Goal: Task Accomplishment & Management: Manage account settings

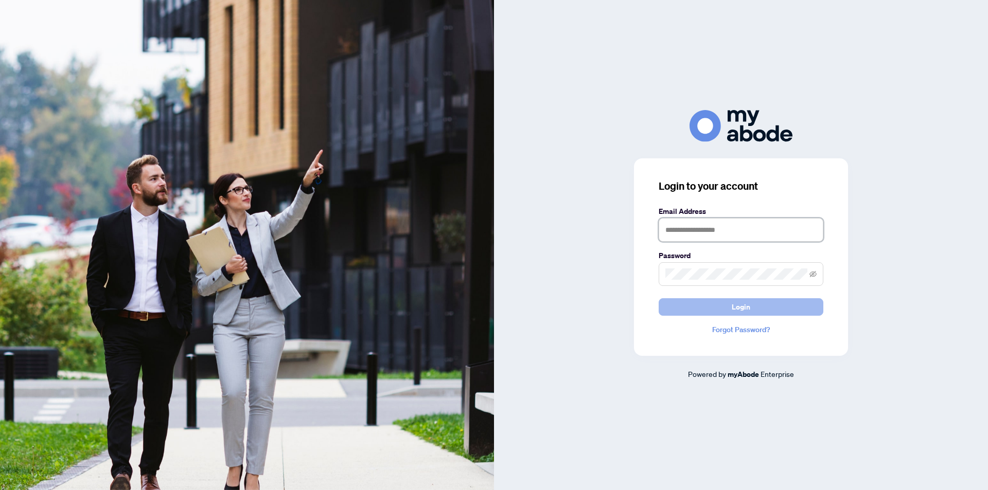
type input "**********"
click at [723, 305] on button "Login" at bounding box center [741, 306] width 165 height 17
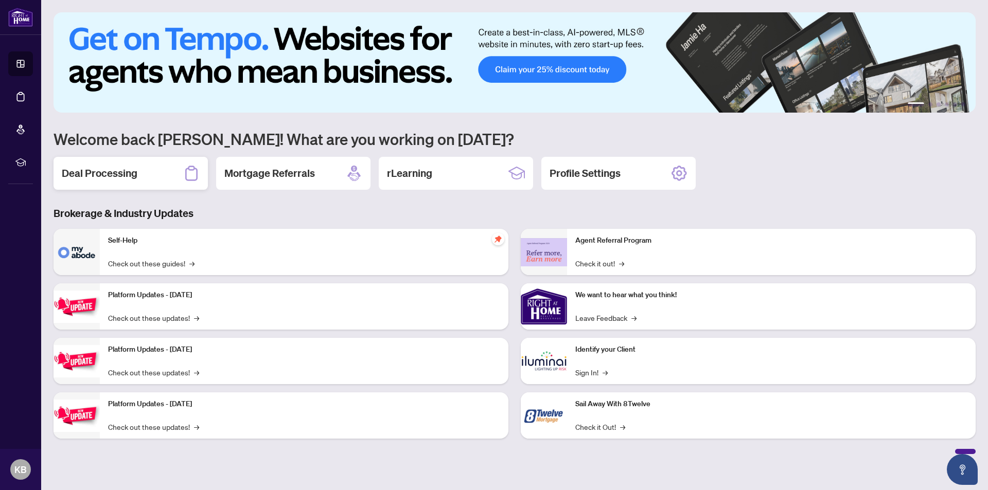
click at [96, 170] on h2 "Deal Processing" at bounding box center [100, 173] width 76 height 14
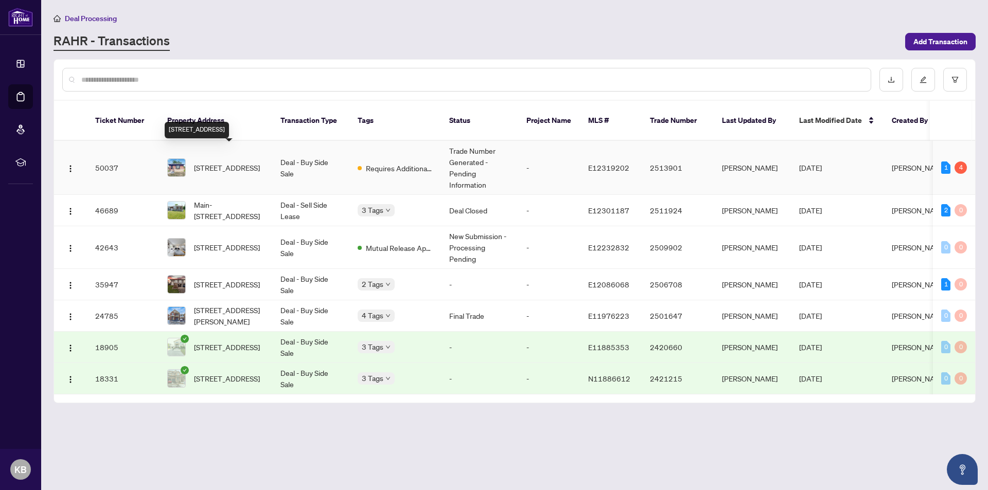
click at [212, 162] on span "[STREET_ADDRESS]" at bounding box center [227, 167] width 66 height 11
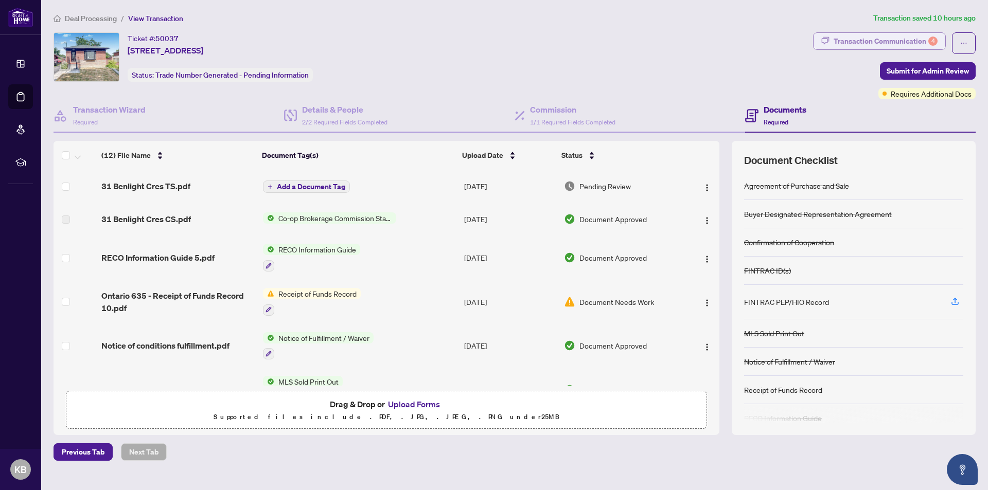
click at [911, 40] on div "Transaction Communication 4" at bounding box center [886, 41] width 104 height 16
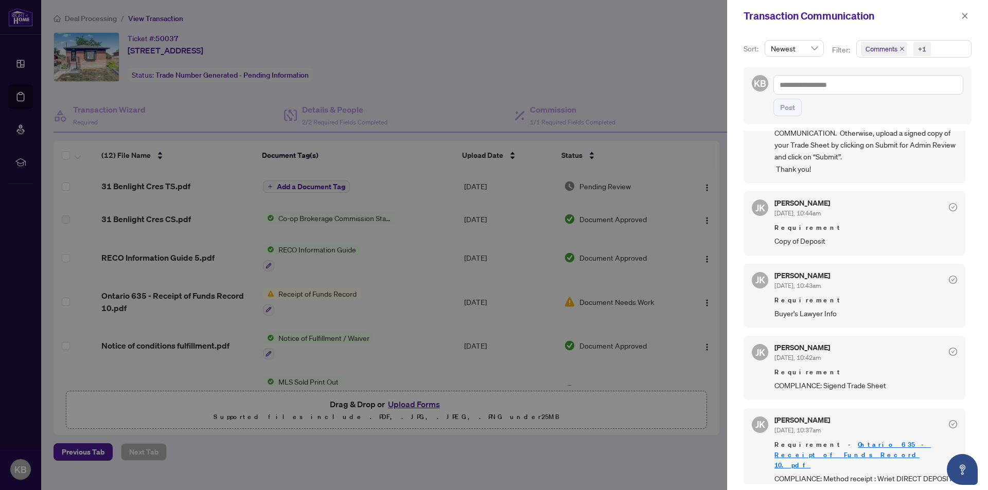
scroll to position [2, 0]
click at [336, 293] on div at bounding box center [494, 245] width 988 height 490
click at [870, 444] on link "Ontario 635 - Receipt of Funds Record 10.pdf" at bounding box center [852, 452] width 156 height 29
click at [969, 17] on button "button" at bounding box center [964, 16] width 13 height 12
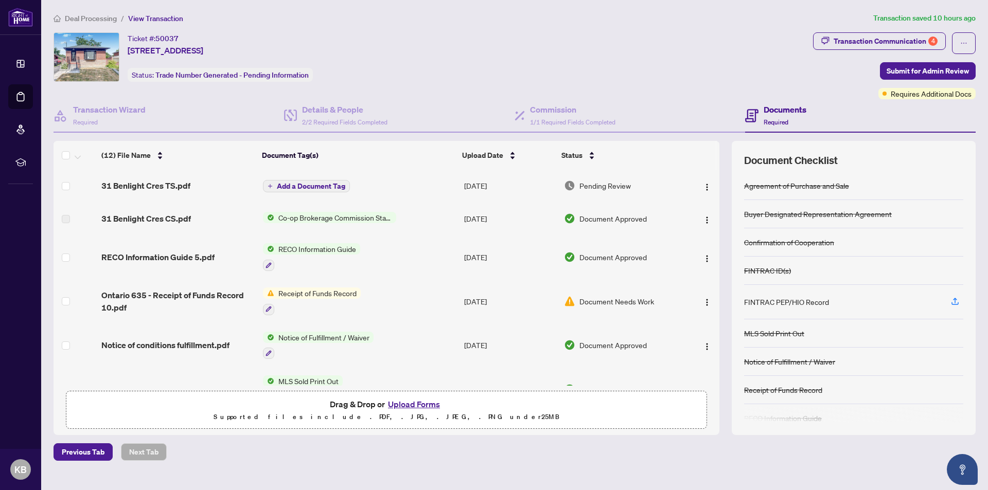
scroll to position [0, 0]
click at [600, 186] on span "Pending Review" at bounding box center [604, 186] width 51 height 11
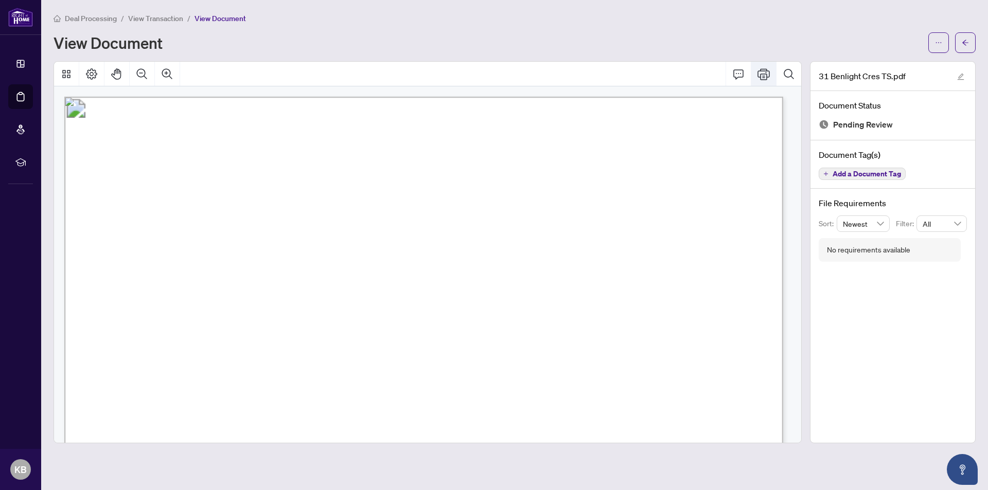
click at [766, 69] on icon "Print" at bounding box center [764, 74] width 12 height 12
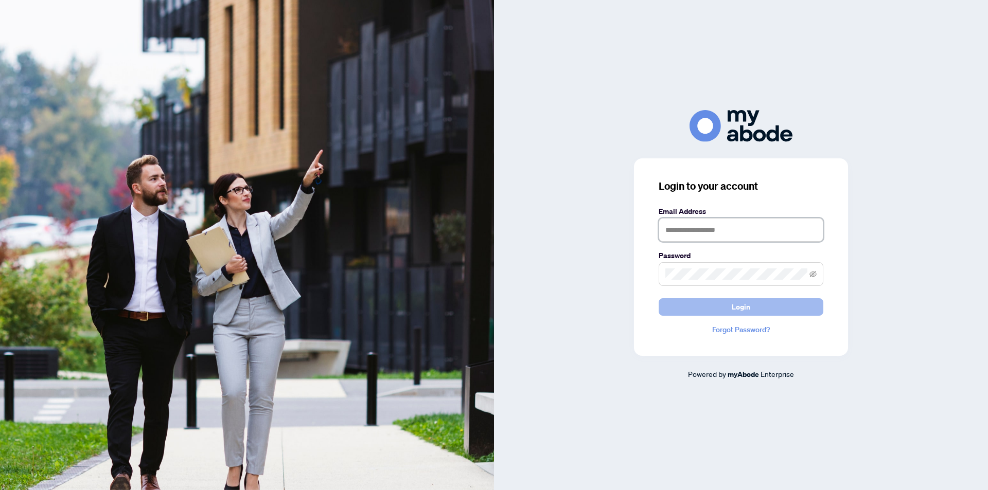
type input "**********"
click at [745, 305] on span "Login" at bounding box center [741, 307] width 19 height 16
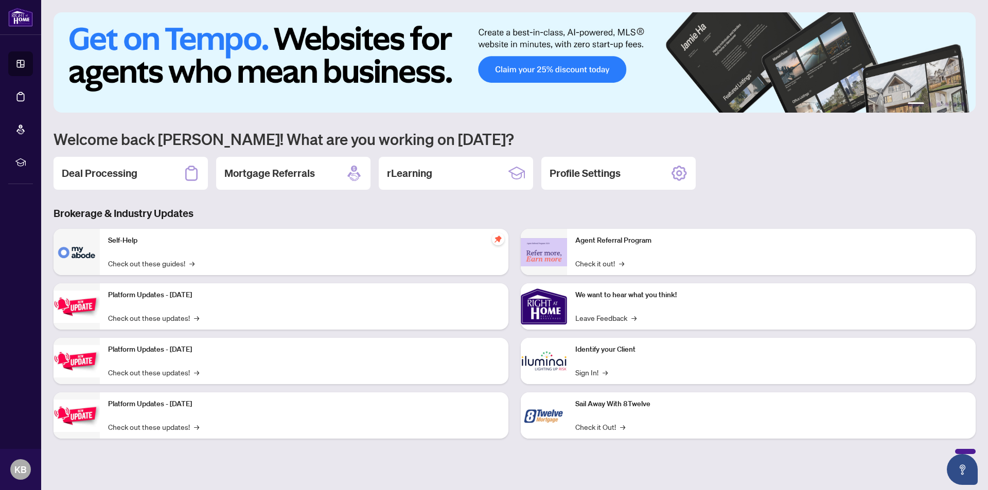
click at [124, 168] on h2 "Deal Processing" at bounding box center [100, 173] width 76 height 14
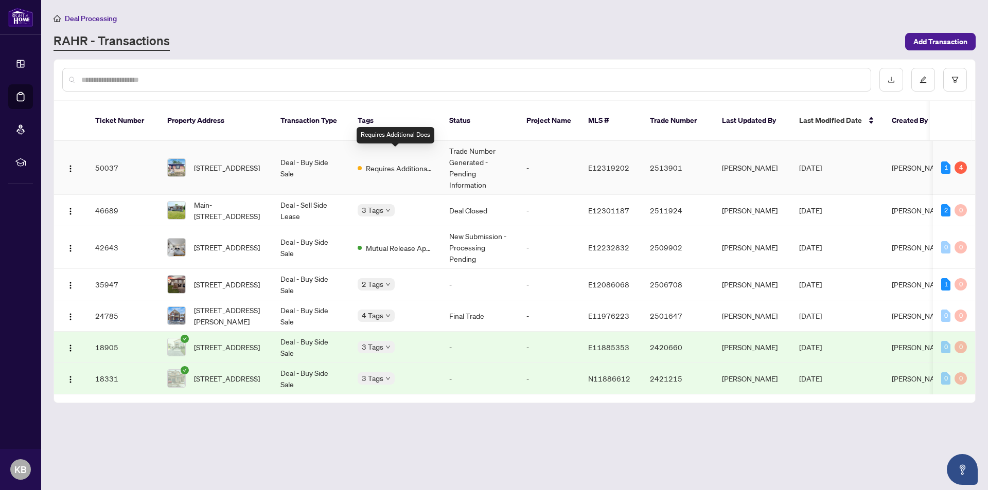
click at [407, 163] on span "Requires Additional Docs" at bounding box center [399, 168] width 67 height 11
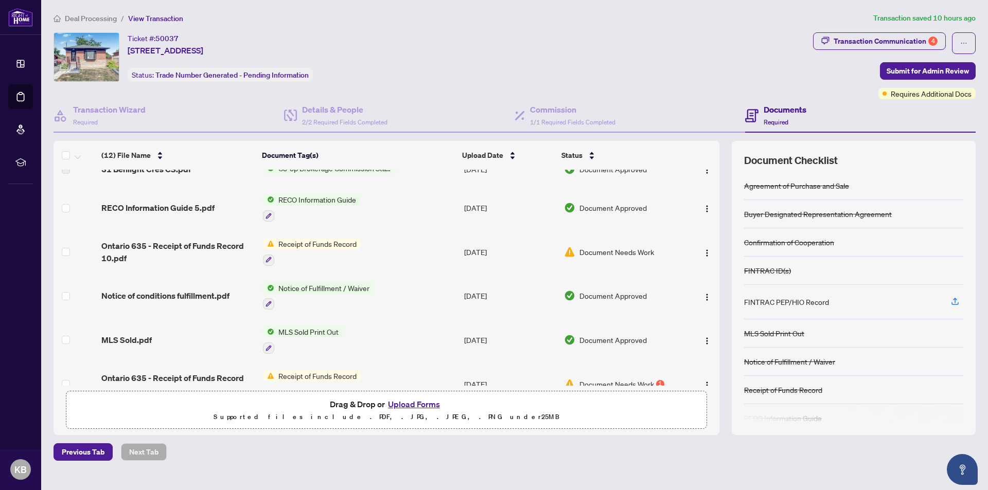
scroll to position [51, 0]
click at [323, 241] on span "Receipt of Funds Record" at bounding box center [317, 242] width 86 height 11
click at [330, 292] on span "Receipt of Funds Record" at bounding box center [309, 292] width 86 height 11
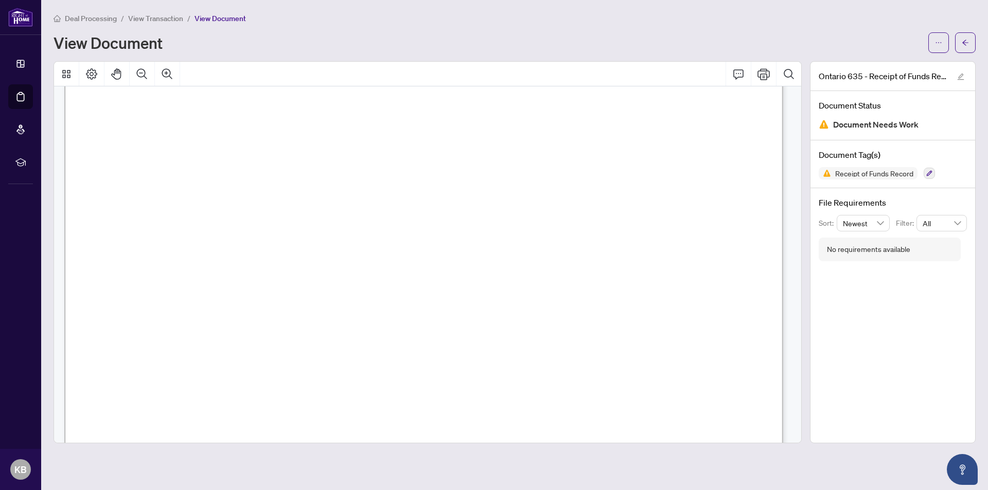
scroll to position [206, 0]
click at [929, 172] on icon "button" at bounding box center [929, 173] width 6 height 6
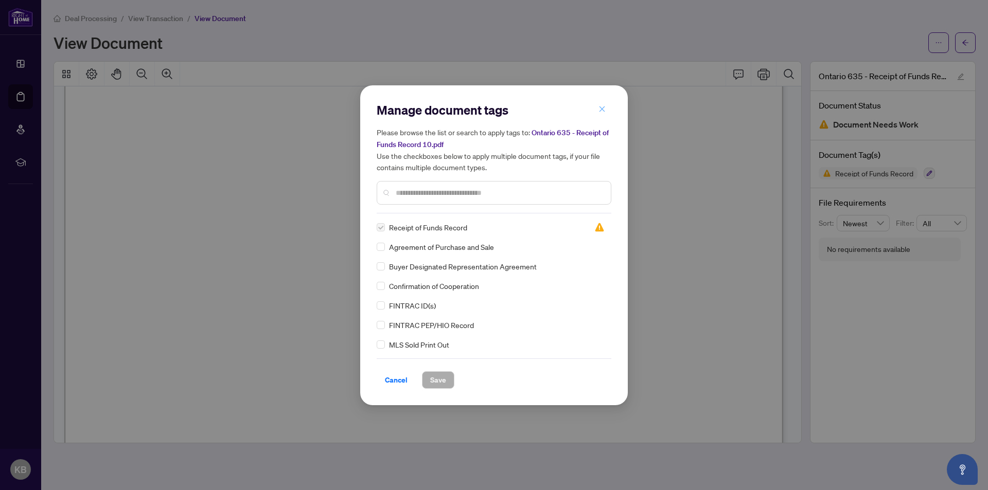
click at [601, 108] on icon "close" at bounding box center [601, 108] width 7 height 7
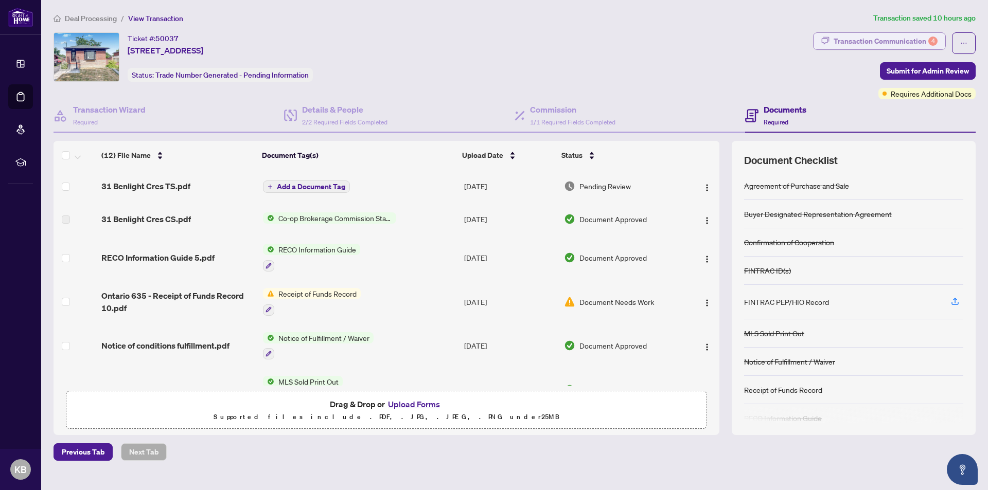
click at [911, 34] on div "Transaction Communication 4" at bounding box center [886, 41] width 104 height 16
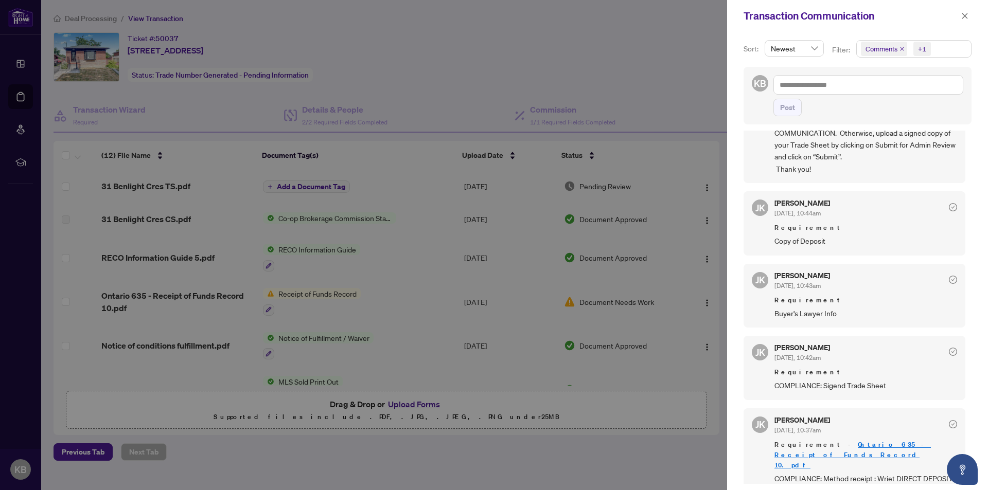
scroll to position [2, 0]
click at [860, 443] on link "Ontario 635 - Receipt of Funds Record 10.pdf" at bounding box center [852, 452] width 156 height 29
click at [965, 13] on icon "close" at bounding box center [964, 15] width 7 height 7
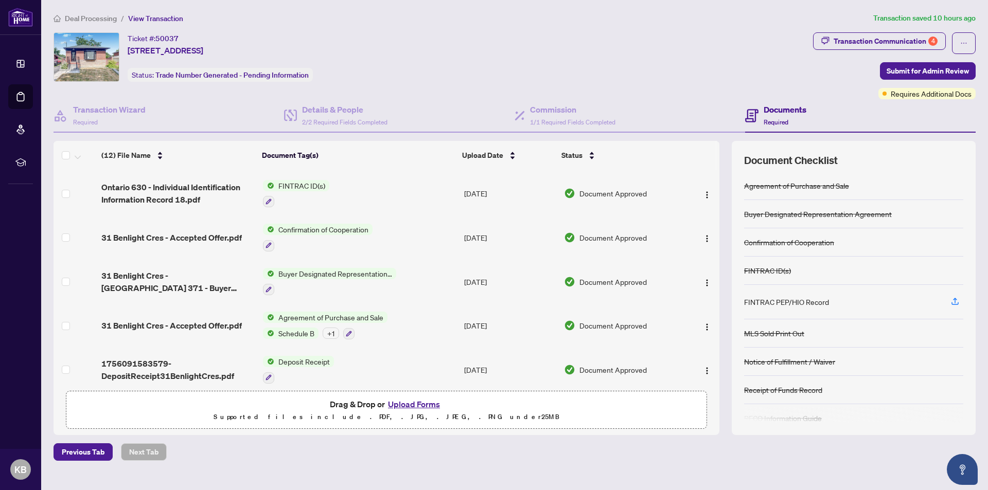
scroll to position [292, 0]
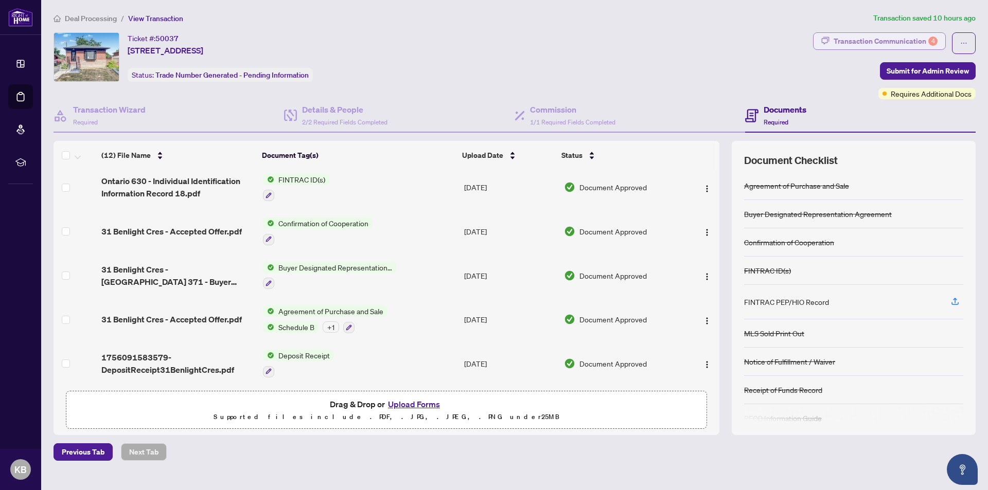
click at [910, 42] on div "Transaction Communication 4" at bounding box center [886, 41] width 104 height 16
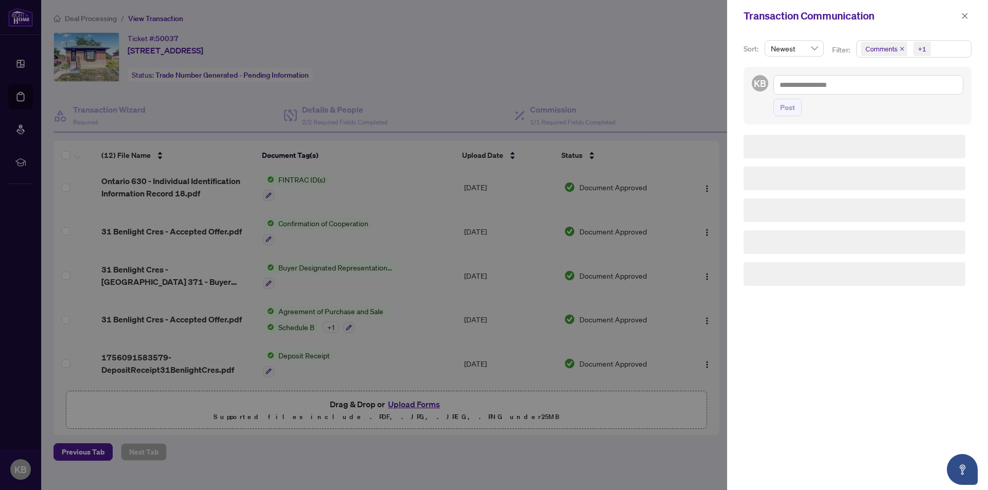
scroll to position [0, 0]
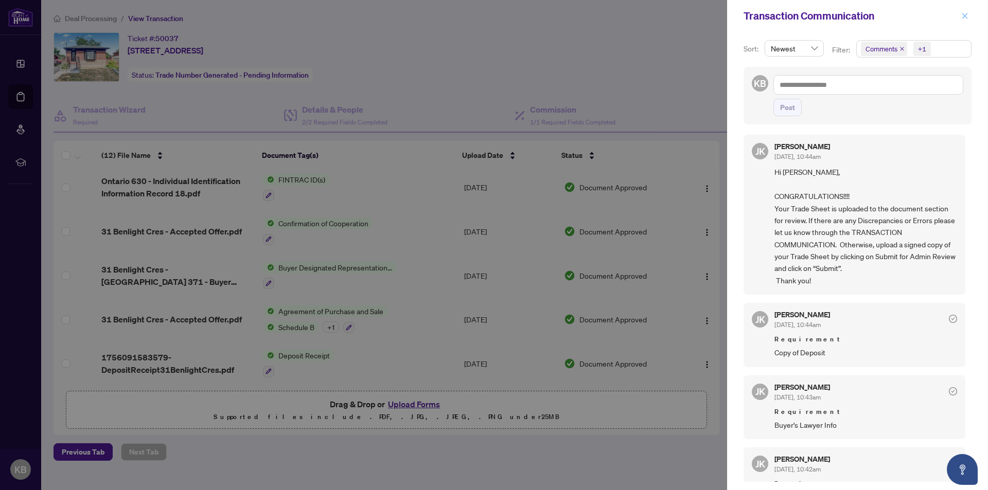
click at [966, 13] on icon "close" at bounding box center [964, 15] width 7 height 7
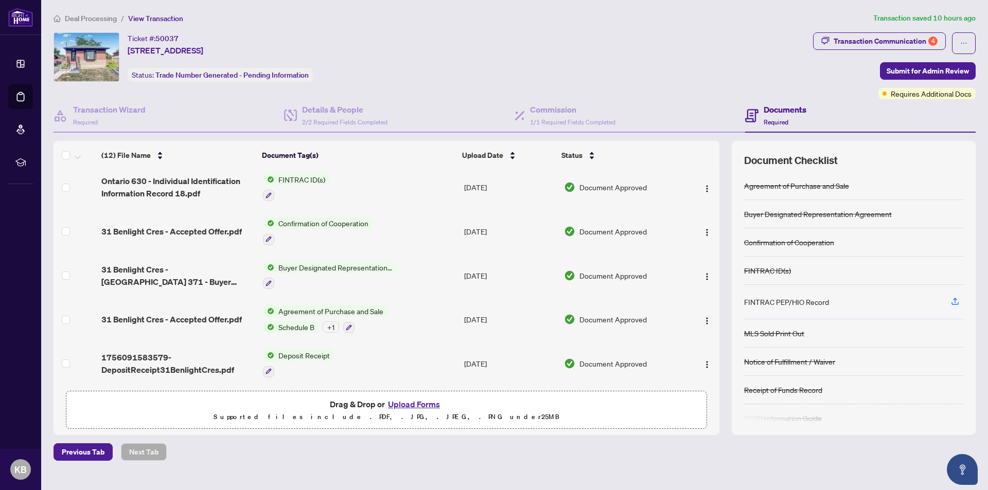
click at [407, 402] on button "Upload Forms" at bounding box center [414, 404] width 58 height 13
click at [409, 405] on button "Upload Forms" at bounding box center [414, 404] width 58 height 13
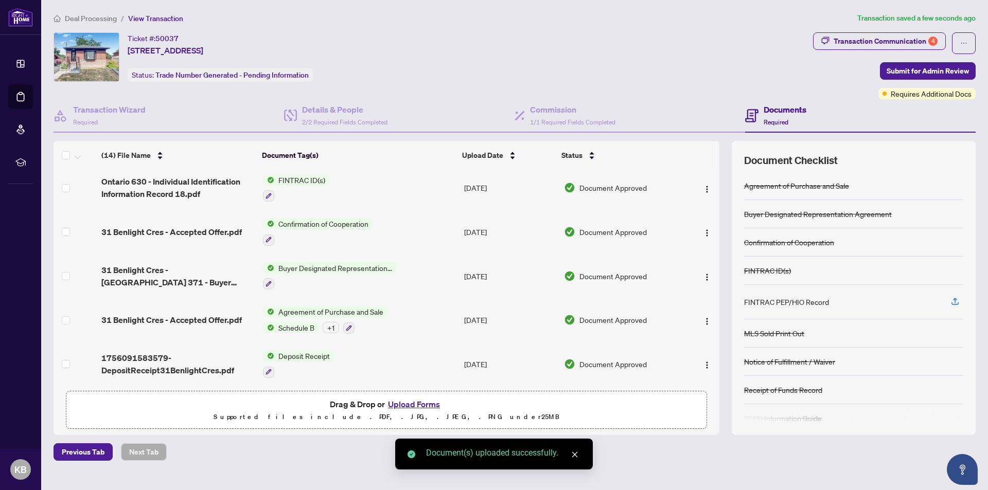
scroll to position [358, 0]
click at [420, 402] on button "Upload Forms" at bounding box center [414, 404] width 58 height 13
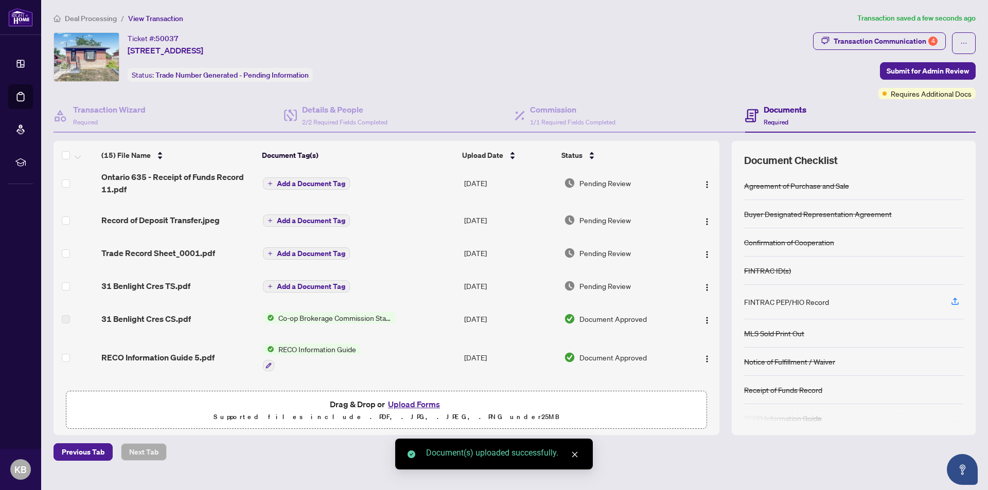
scroll to position [0, 0]
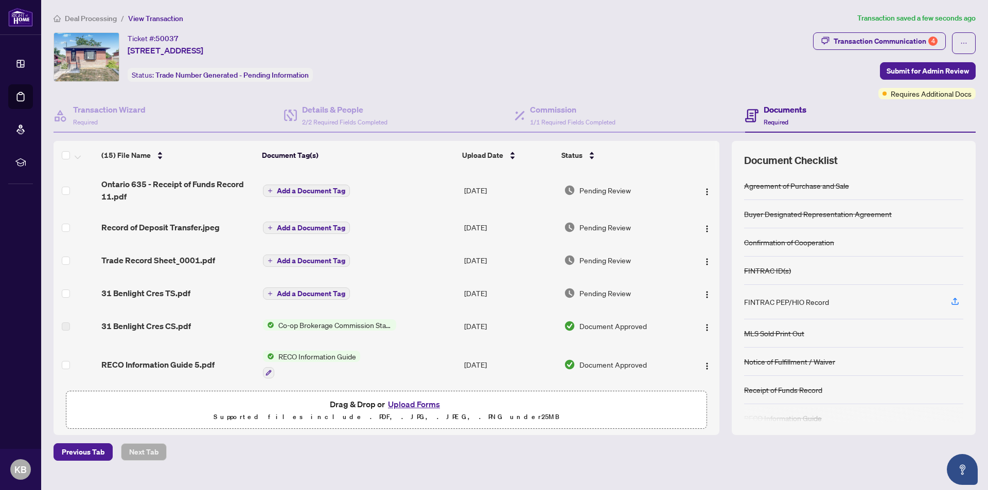
click at [318, 188] on span "Add a Document Tag" at bounding box center [311, 190] width 68 height 7
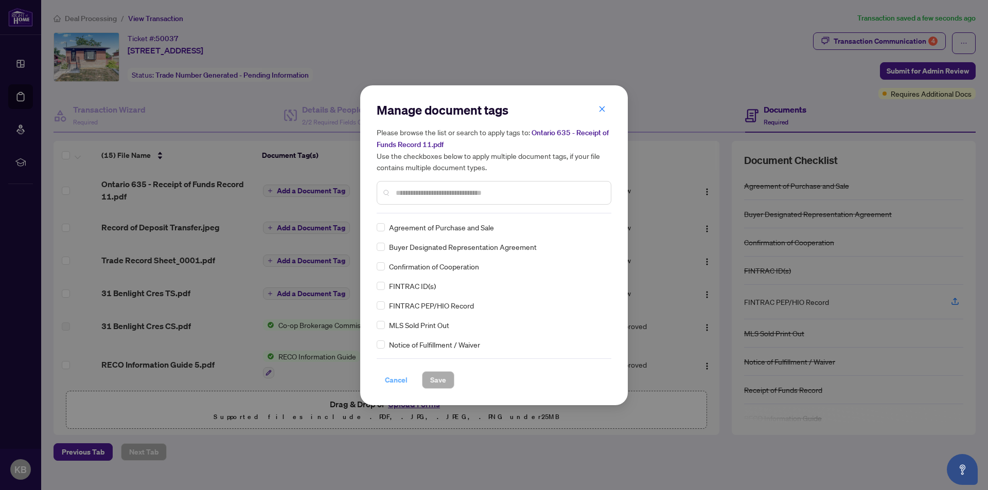
click at [396, 379] on span "Cancel" at bounding box center [396, 380] width 23 height 16
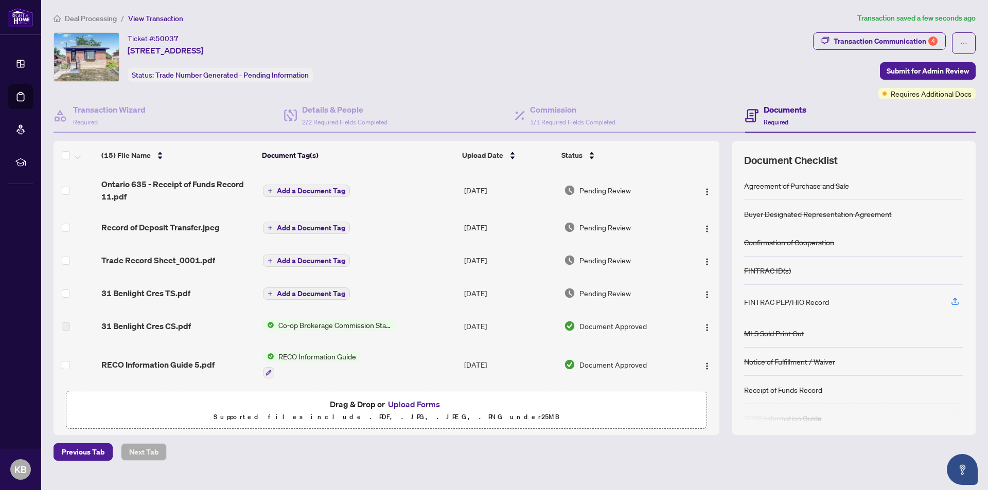
click at [591, 188] on span "Pending Review" at bounding box center [604, 190] width 51 height 11
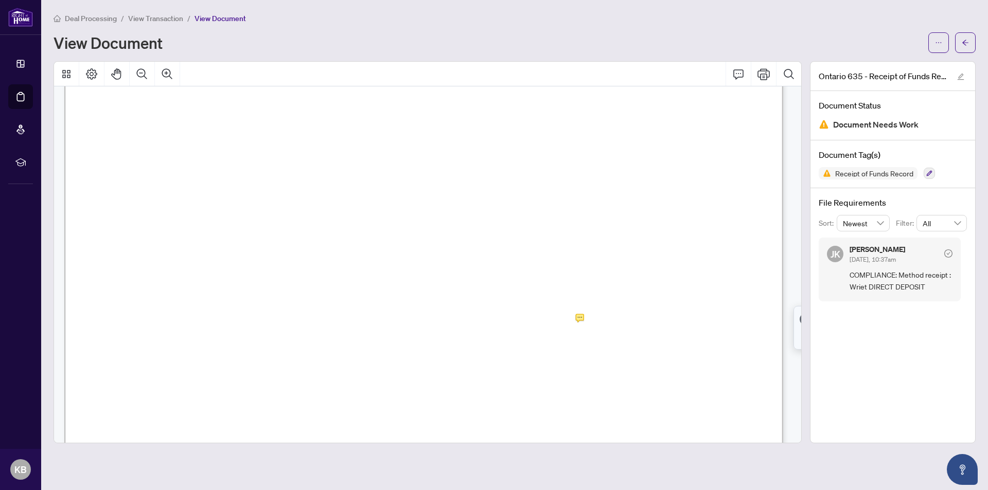
scroll to position [206, 0]
click at [901, 174] on span "Receipt of Funds Record" at bounding box center [874, 173] width 86 height 7
click at [931, 172] on icon "button" at bounding box center [930, 174] width 6 height 6
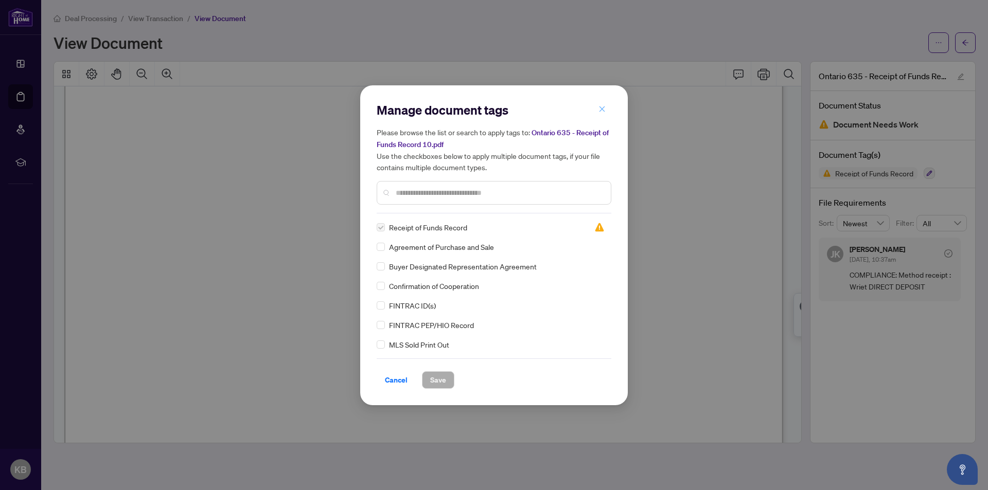
click at [603, 110] on icon "close" at bounding box center [601, 108] width 7 height 7
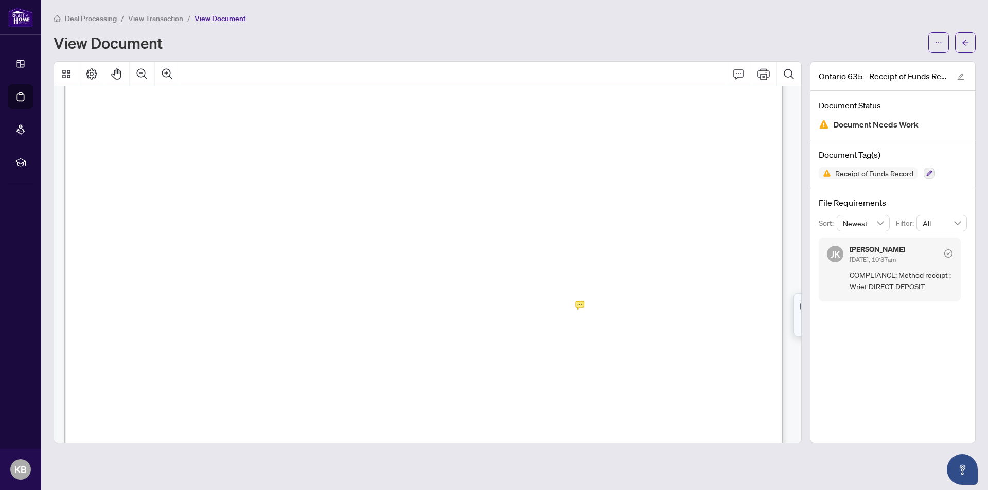
click at [248, 302] on span "✘" at bounding box center [244, 303] width 7 height 11
click at [248, 306] on span "✘" at bounding box center [244, 303] width 7 height 11
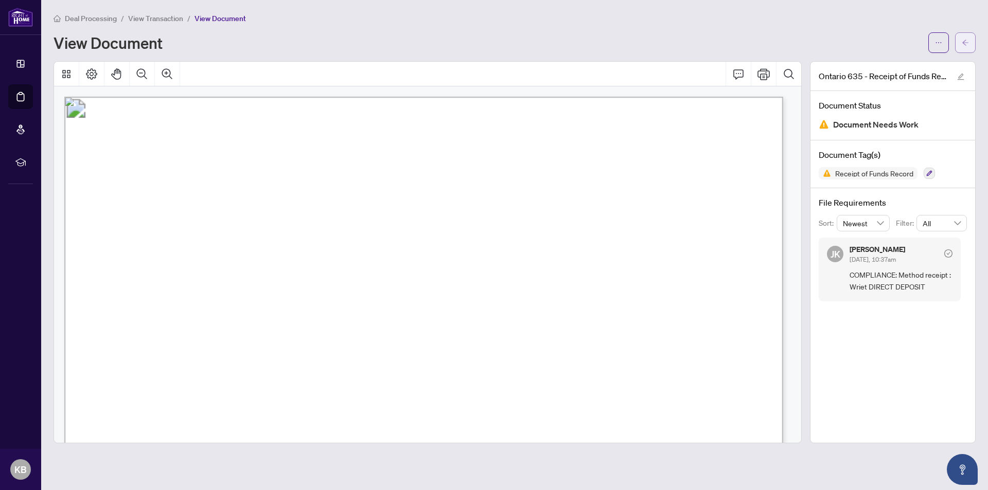
click at [966, 42] on icon "arrow-left" at bounding box center [965, 42] width 7 height 7
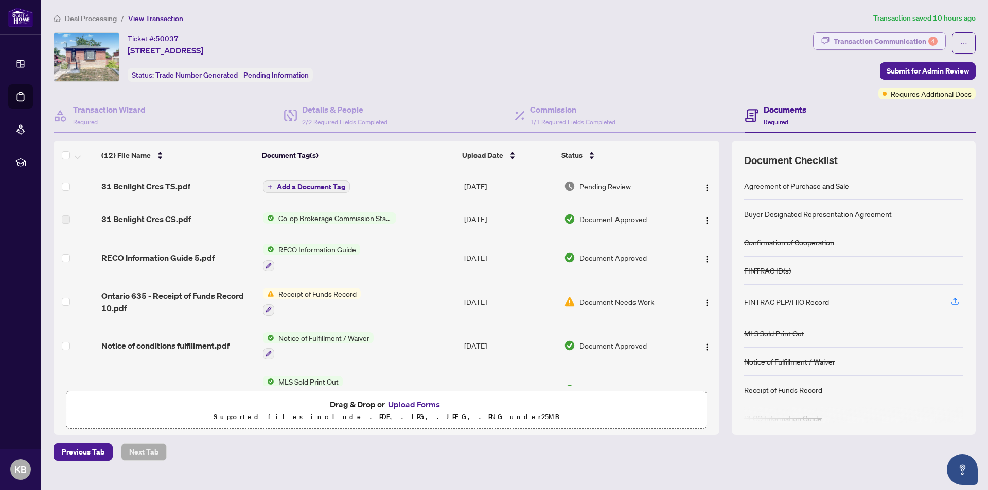
click at [846, 37] on div "Transaction Communication 4" at bounding box center [886, 41] width 104 height 16
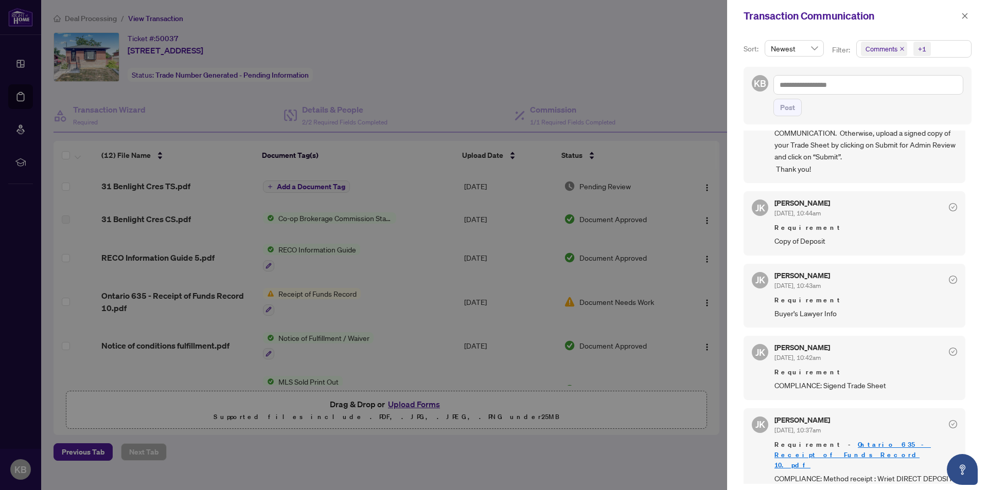
scroll to position [2, 0]
click at [817, 242] on span "Copy of Deposit" at bounding box center [865, 239] width 183 height 12
click at [586, 470] on div at bounding box center [494, 245] width 988 height 490
click at [705, 302] on div at bounding box center [494, 245] width 988 height 490
click at [703, 302] on div at bounding box center [494, 245] width 988 height 490
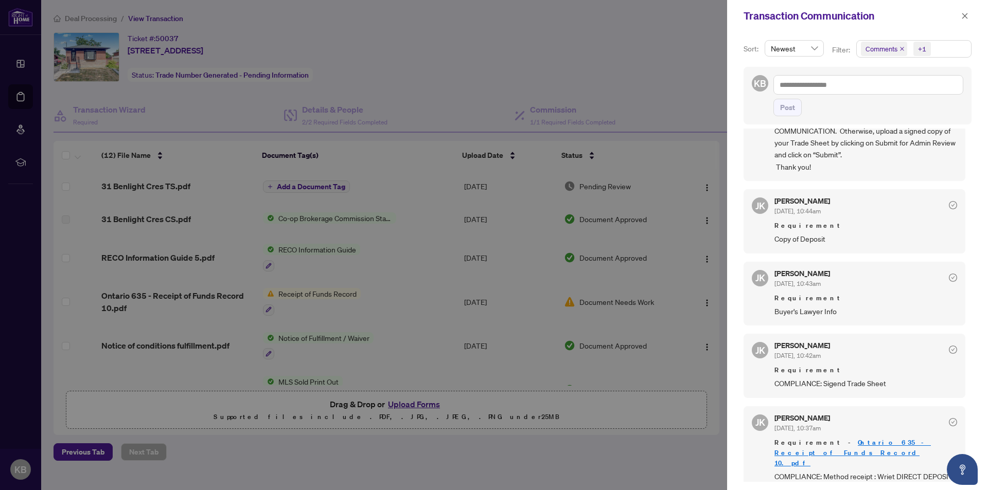
click at [689, 74] on div at bounding box center [494, 245] width 988 height 490
click at [967, 15] on icon "close" at bounding box center [964, 15] width 7 height 7
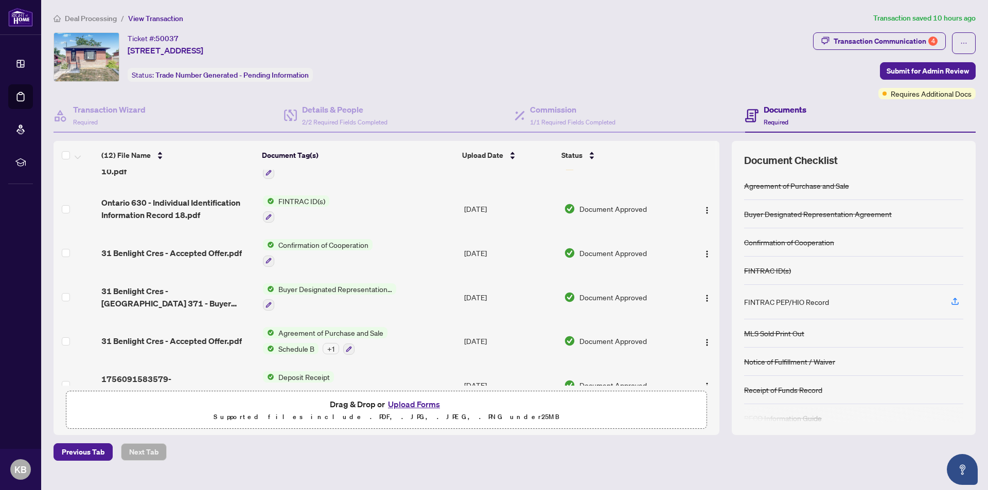
scroll to position [292, 0]
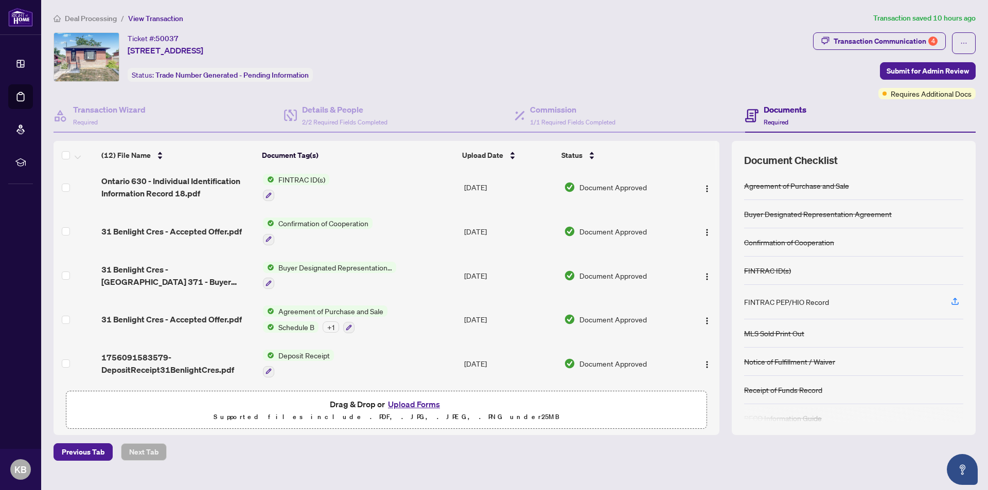
click at [305, 351] on span "Deposit Receipt" at bounding box center [304, 355] width 60 height 11
click at [293, 404] on span "Deposit Receipt" at bounding box center [282, 402] width 60 height 11
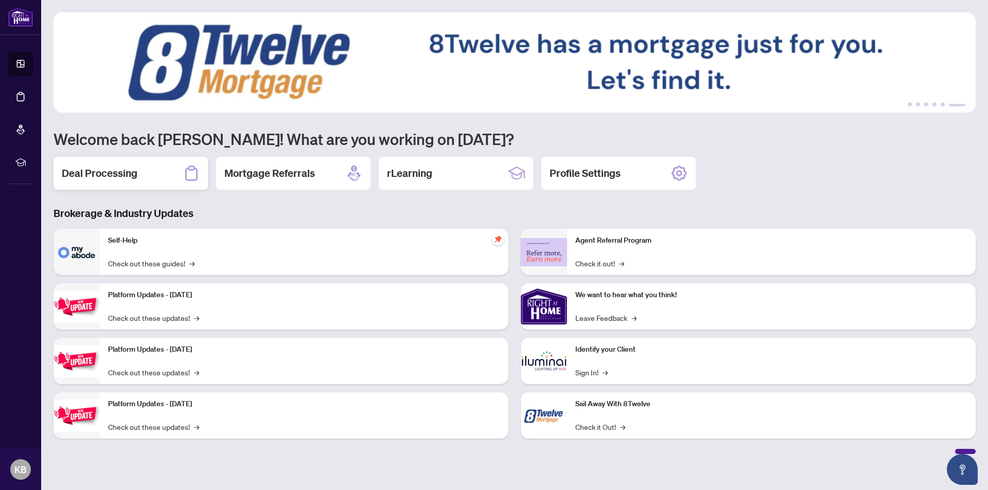
click at [115, 174] on h2 "Deal Processing" at bounding box center [100, 173] width 76 height 14
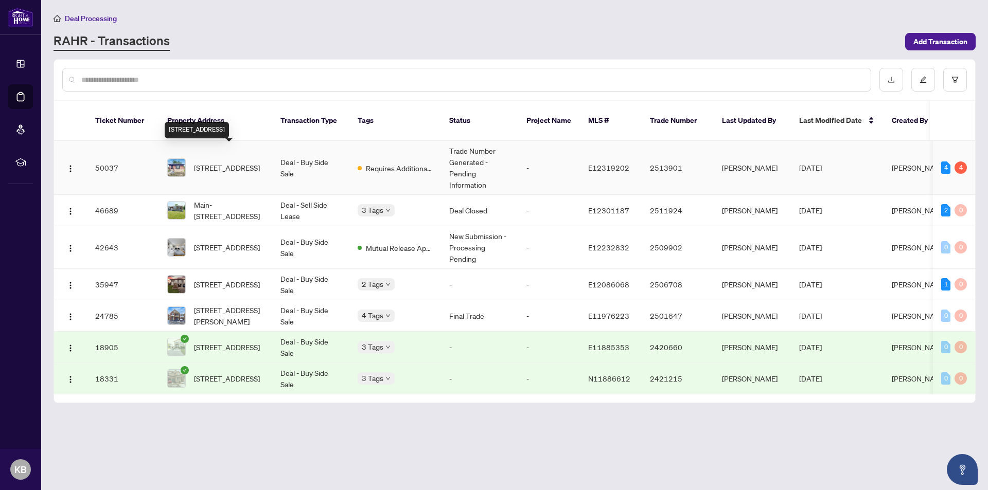
click at [218, 162] on span "[STREET_ADDRESS]" at bounding box center [227, 167] width 66 height 11
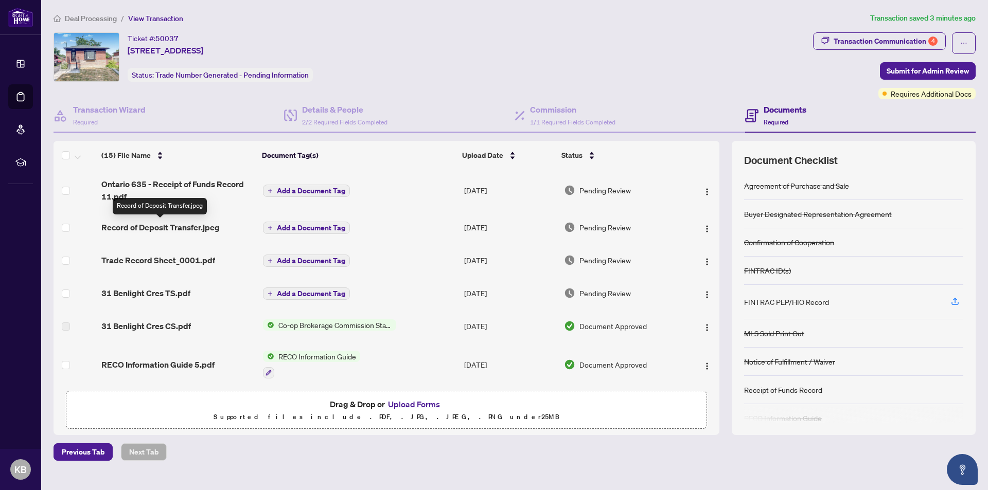
click at [172, 226] on span "Record of Deposit Transfer.jpeg" at bounding box center [160, 227] width 118 height 12
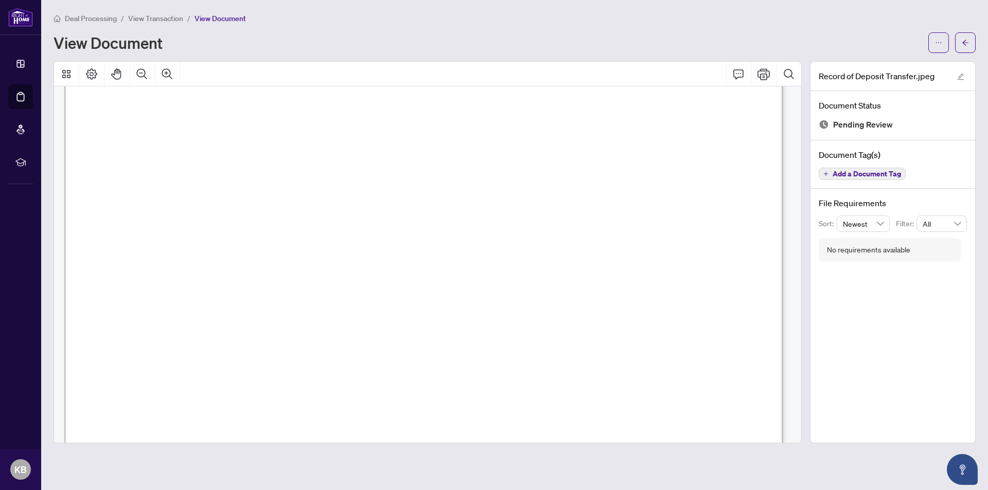
scroll to position [51, 0]
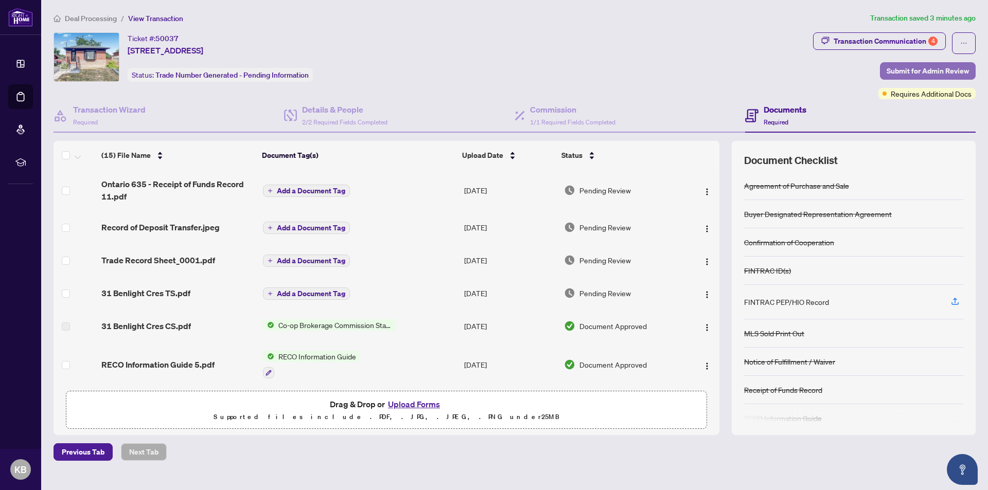
click at [943, 68] on span "Submit for Admin Review" at bounding box center [928, 71] width 82 height 16
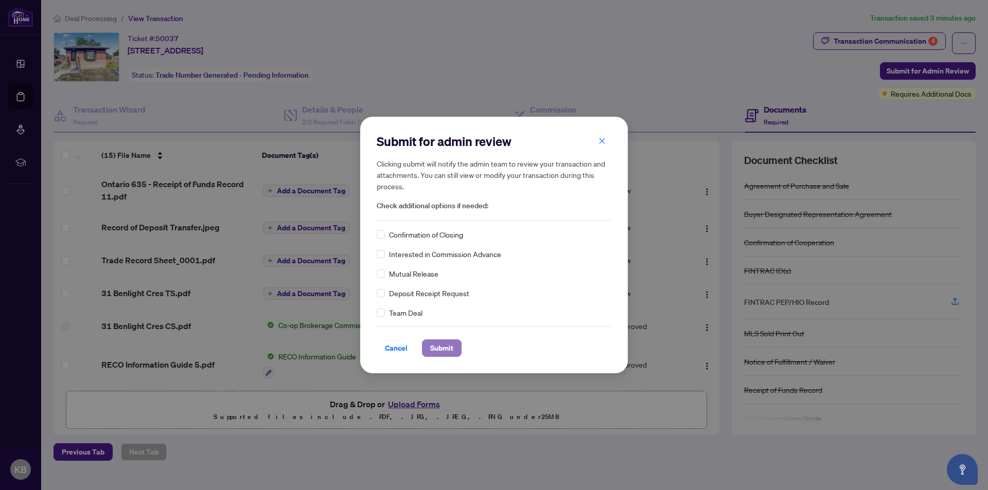
click at [437, 345] on span "Submit" at bounding box center [441, 348] width 23 height 16
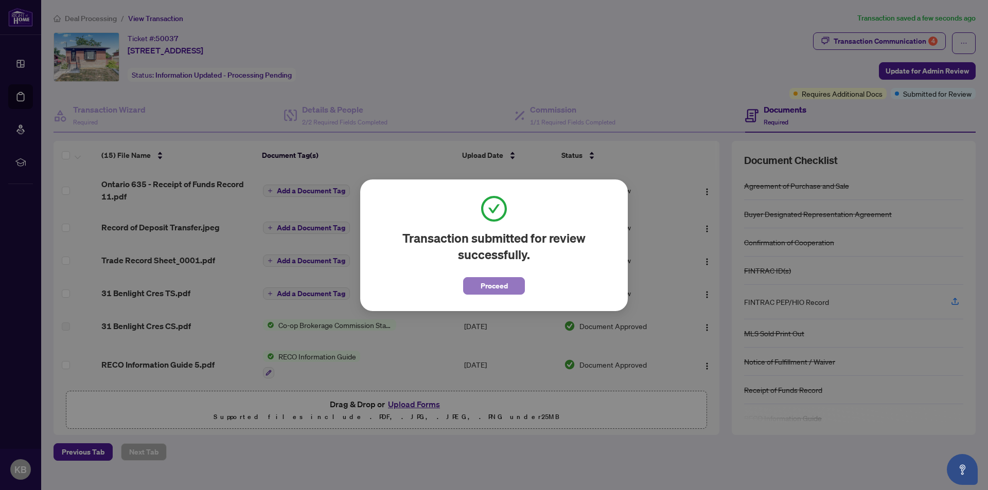
click at [498, 286] on span "Proceed" at bounding box center [494, 286] width 27 height 16
